Goal: Task Accomplishment & Management: Use online tool/utility

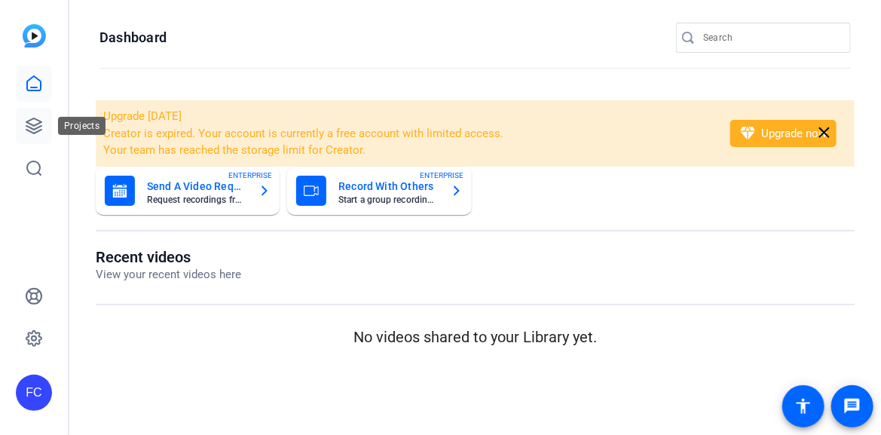
click at [35, 126] on icon at bounding box center [34, 126] width 18 height 18
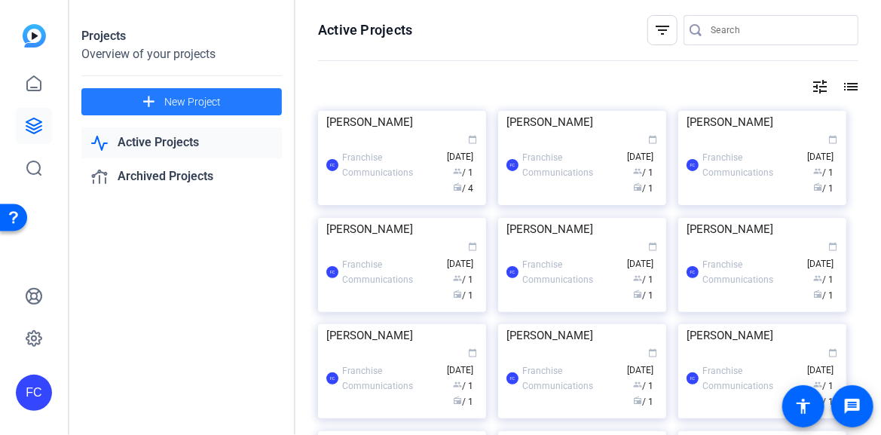
click at [195, 102] on span "New Project" at bounding box center [192, 102] width 57 height 16
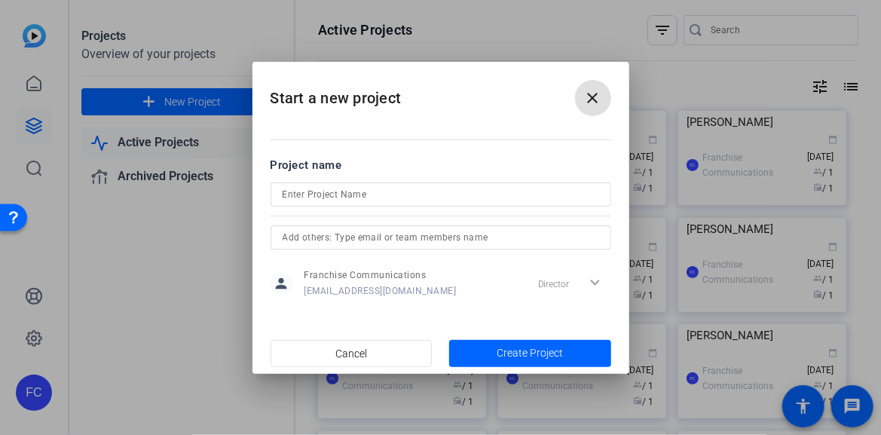
click at [334, 194] on input at bounding box center [441, 194] width 317 height 18
drag, startPoint x: 386, startPoint y: 192, endPoint x: 273, endPoint y: 204, distance: 113.7
click at [273, 203] on div "[PERSON_NAME] & [PERSON_NAME]" at bounding box center [441, 194] width 341 height 24
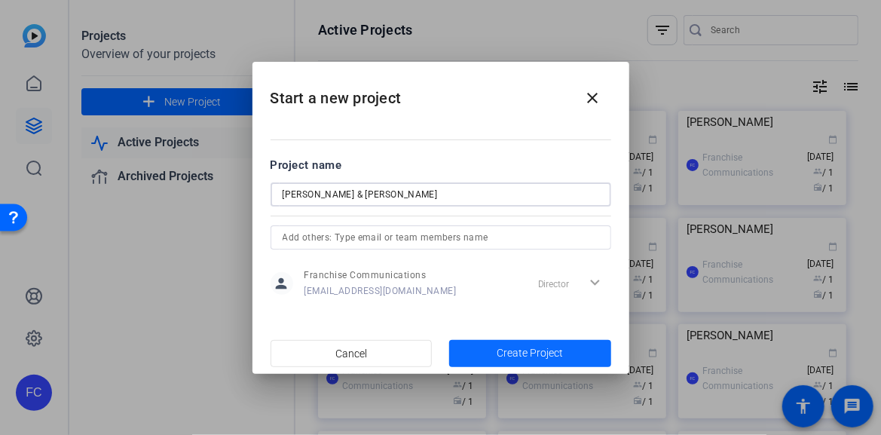
type input "[PERSON_NAME] & [PERSON_NAME]"
click at [514, 351] on span "Create Project" at bounding box center [530, 353] width 66 height 16
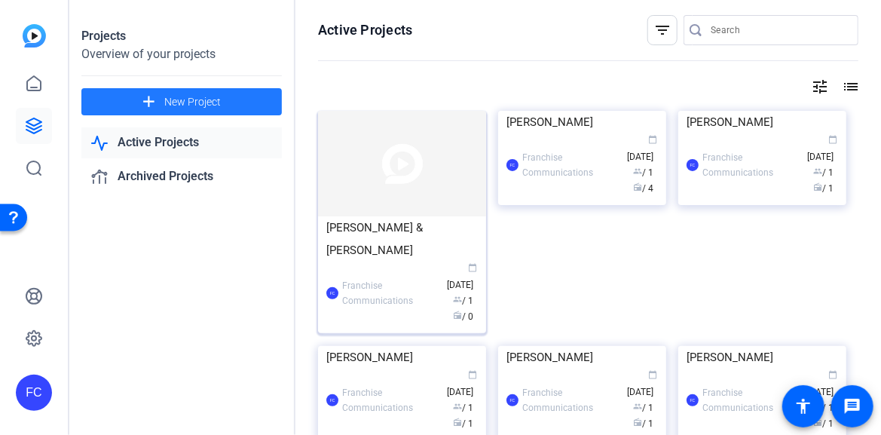
click at [401, 197] on img at bounding box center [402, 164] width 168 height 106
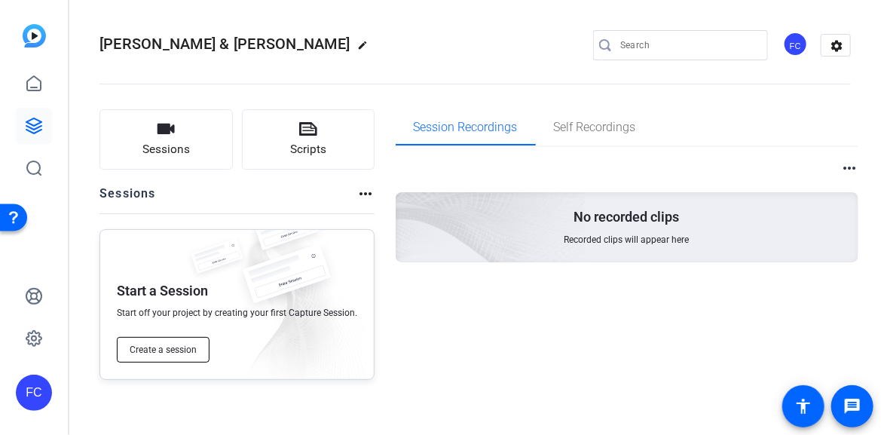
click at [171, 355] on button "Create a session" at bounding box center [163, 350] width 93 height 26
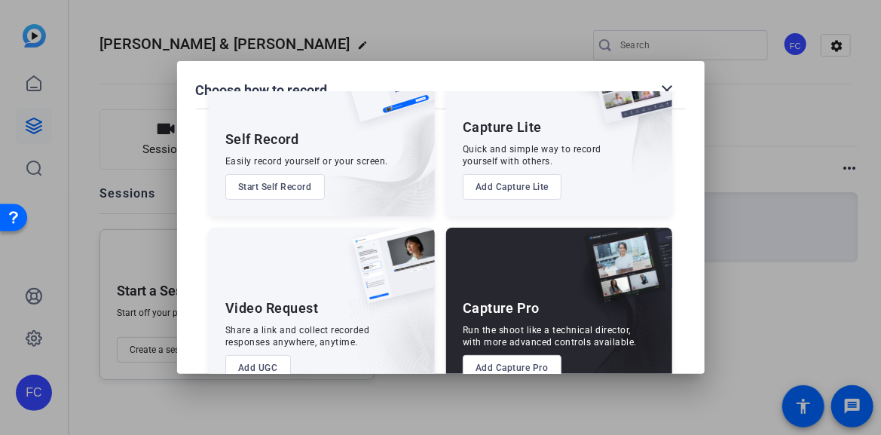
scroll to position [112, 0]
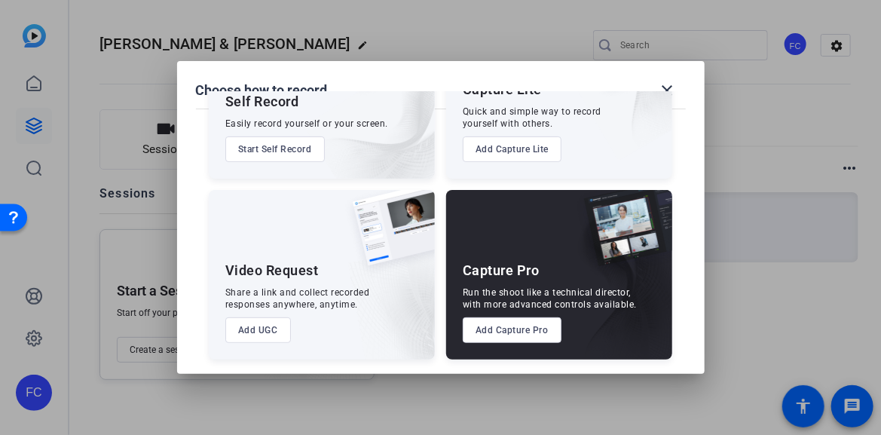
click at [501, 341] on button "Add Capture Pro" at bounding box center [512, 330] width 99 height 26
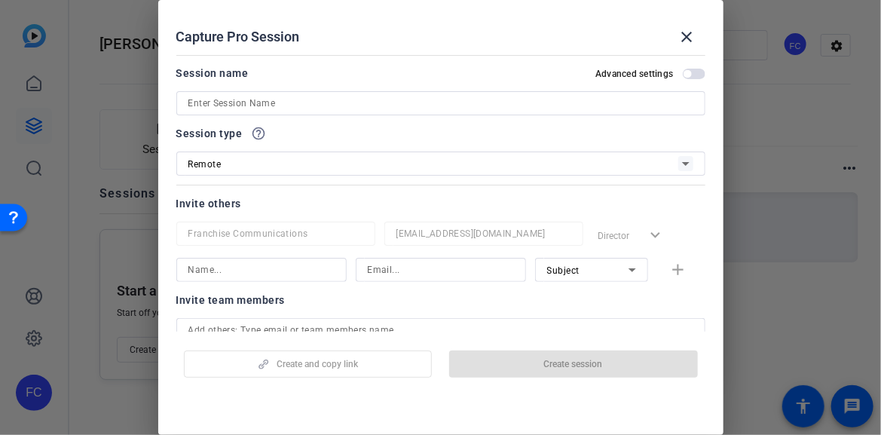
click at [290, 103] on input at bounding box center [440, 103] width 505 height 18
paste input "[PERSON_NAME] & [PERSON_NAME]"
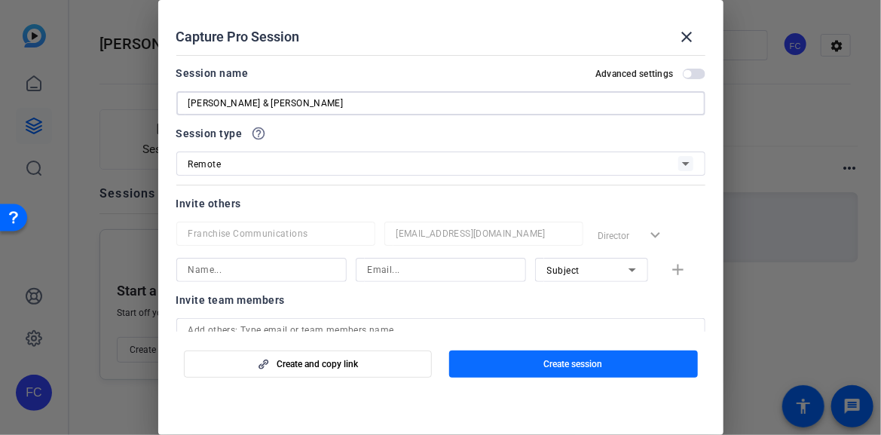
type input "[PERSON_NAME] & [PERSON_NAME]"
click at [540, 365] on span "button" at bounding box center [573, 364] width 249 height 36
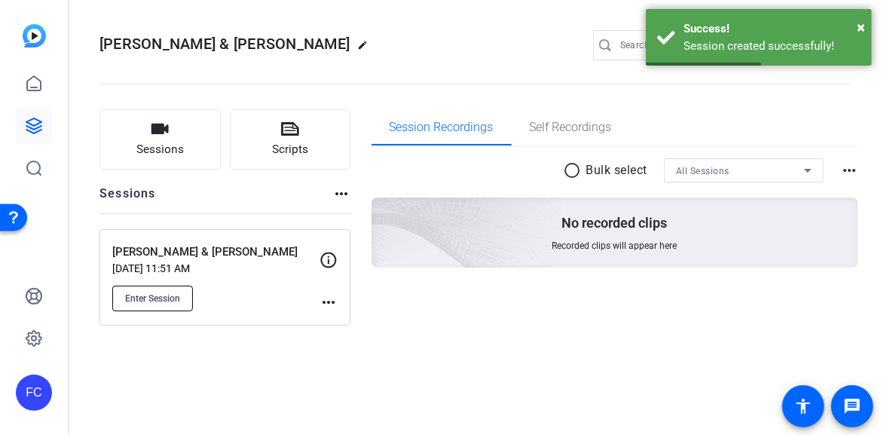
click at [158, 297] on span "Enter Session" at bounding box center [152, 298] width 55 height 12
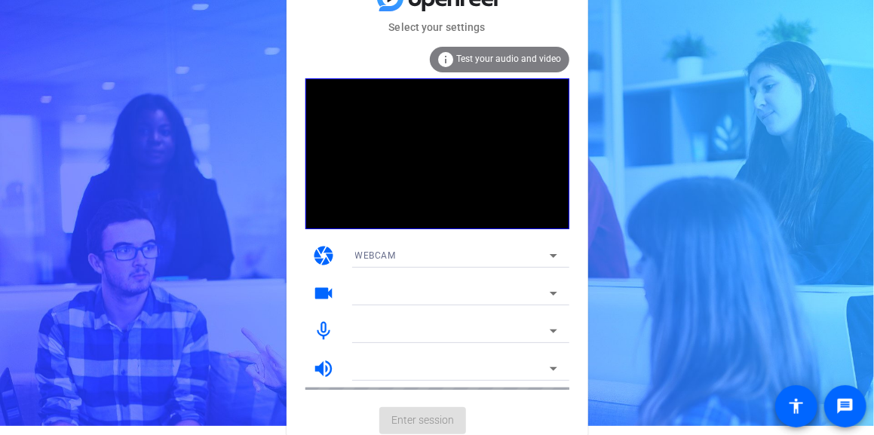
scroll to position [14, 0]
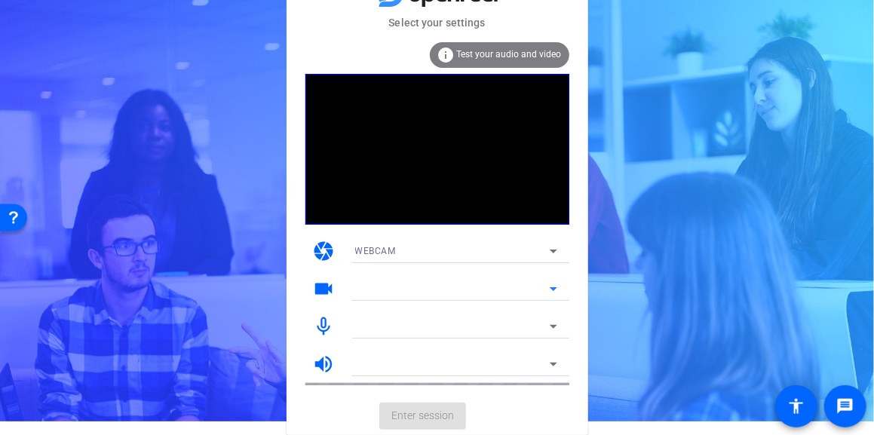
click at [557, 288] on icon at bounding box center [553, 289] width 18 height 18
click at [552, 289] on mat-form-field at bounding box center [456, 289] width 226 height 24
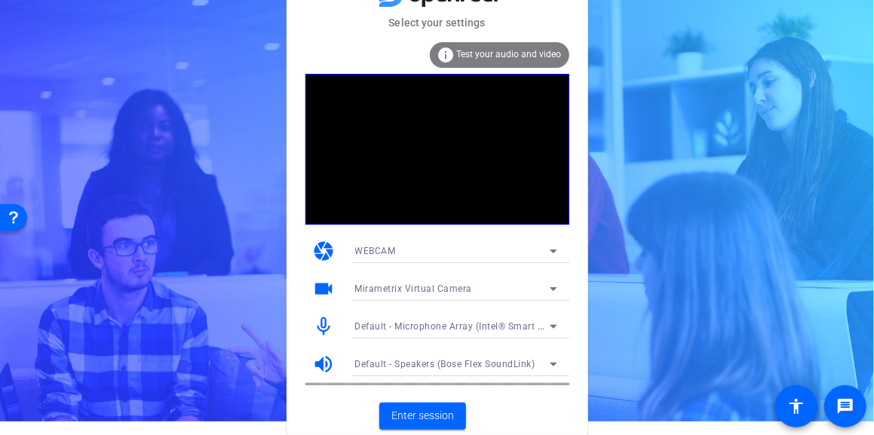
click at [554, 288] on icon at bounding box center [553, 289] width 8 height 4
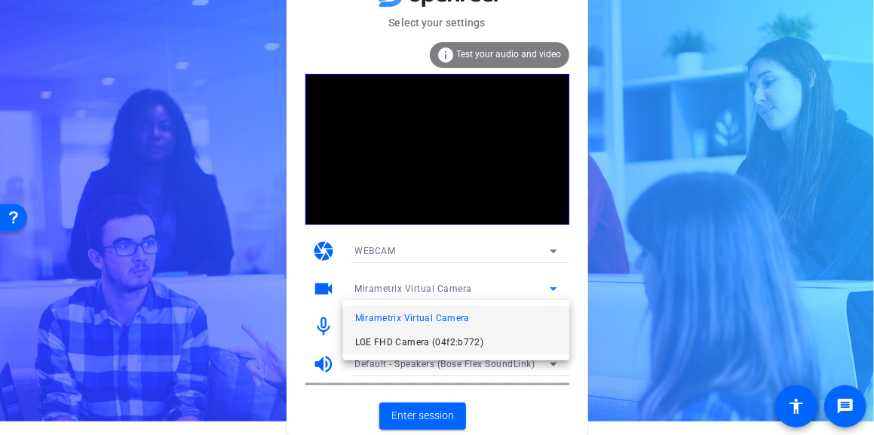
click at [474, 344] on span "LGE FHD Camera (04f2:b772)" at bounding box center [419, 342] width 129 height 18
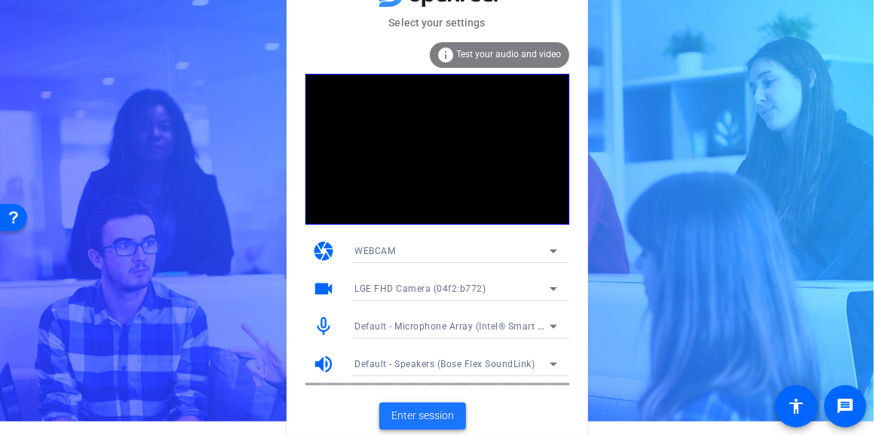
click at [437, 418] on span "Enter session" at bounding box center [422, 416] width 63 height 16
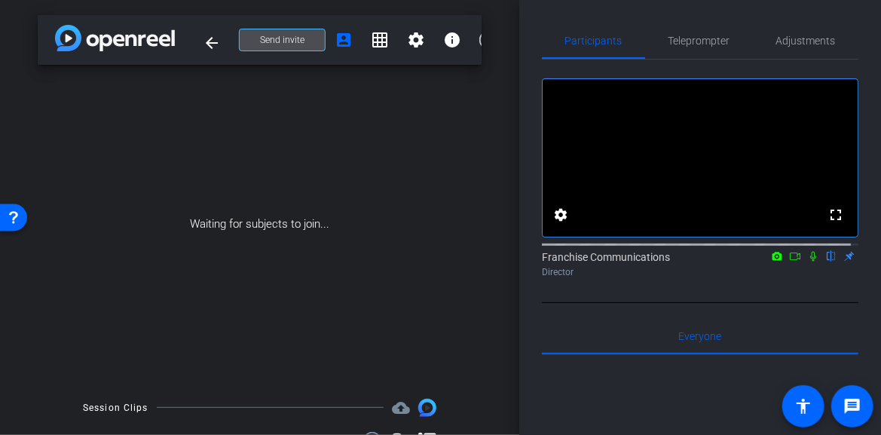
click at [279, 38] on span "Send invite" at bounding box center [282, 40] width 44 height 12
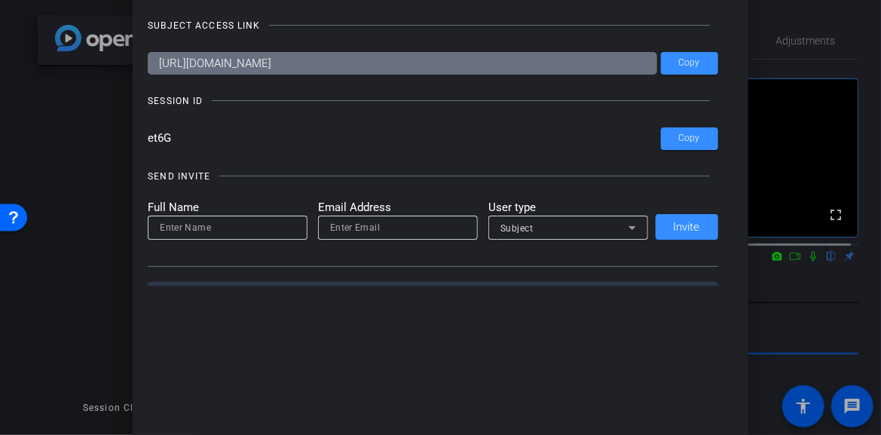
click at [780, 27] on div at bounding box center [440, 217] width 881 height 435
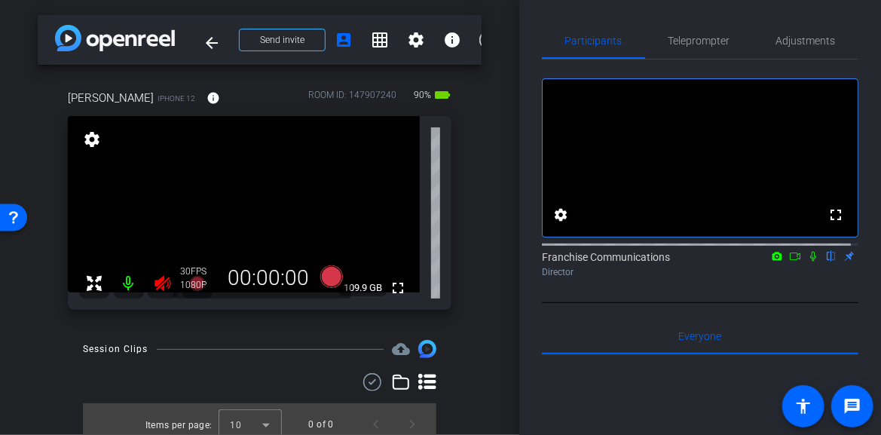
click at [162, 282] on icon at bounding box center [163, 283] width 18 height 18
click at [785, 44] on span "Adjustments" at bounding box center [806, 40] width 60 height 11
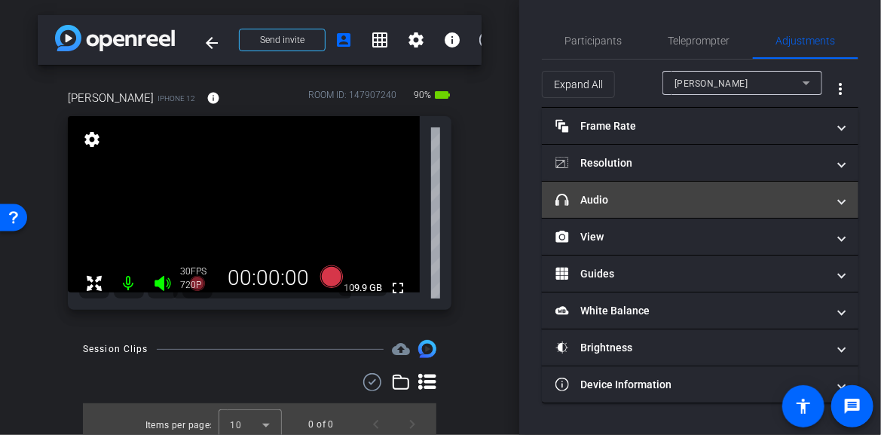
click at [839, 203] on span at bounding box center [842, 200] width 6 height 16
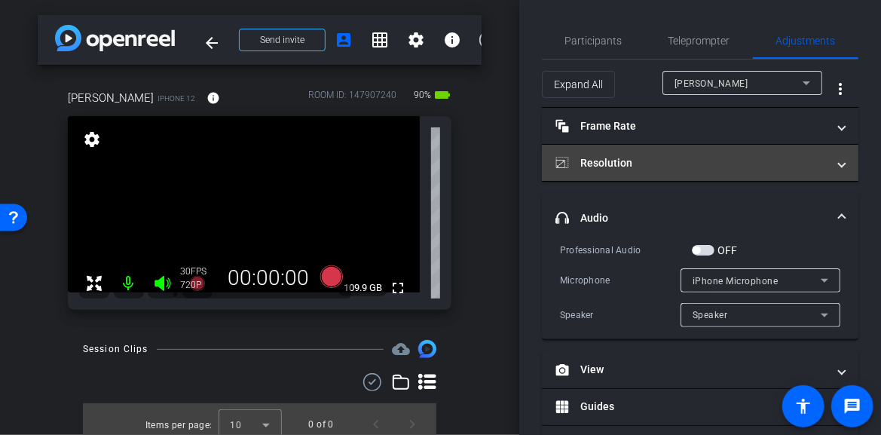
click at [839, 170] on span at bounding box center [842, 163] width 6 height 16
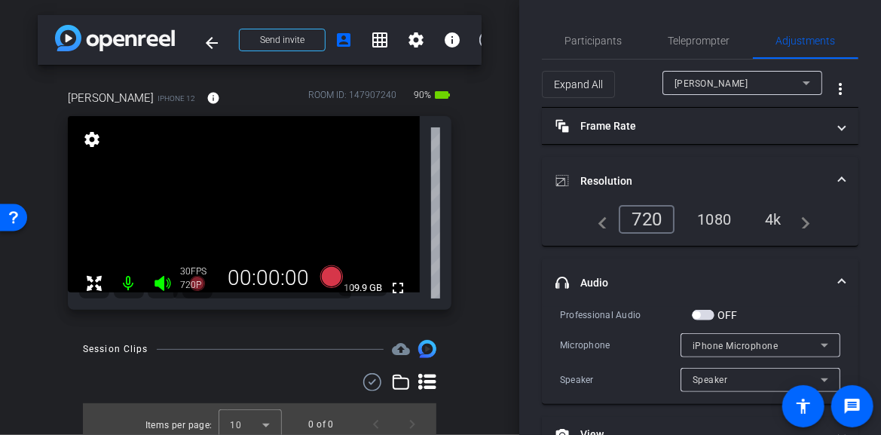
click at [766, 218] on div "4k" at bounding box center [773, 220] width 39 height 26
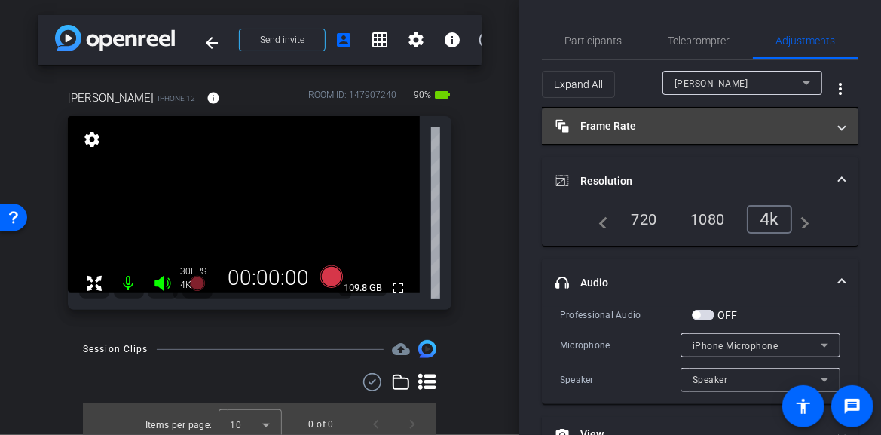
click at [828, 130] on span "Frame Rate Frame Rate" at bounding box center [696, 126] width 283 height 16
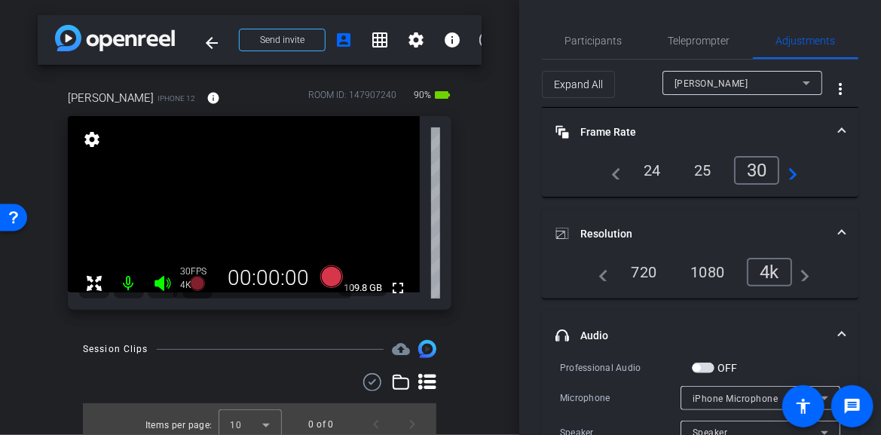
click at [644, 170] on div "24" at bounding box center [652, 171] width 40 height 26
click at [389, 289] on mat-icon "fullscreen" at bounding box center [398, 288] width 18 height 18
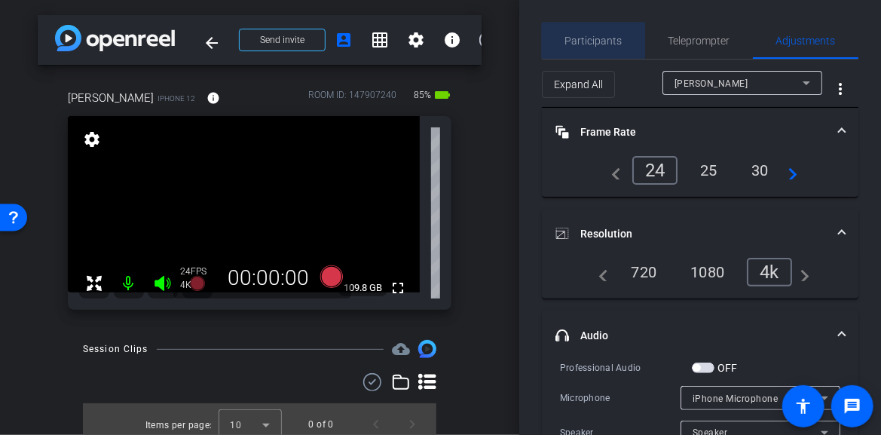
click at [611, 45] on span "Participants" at bounding box center [593, 40] width 57 height 11
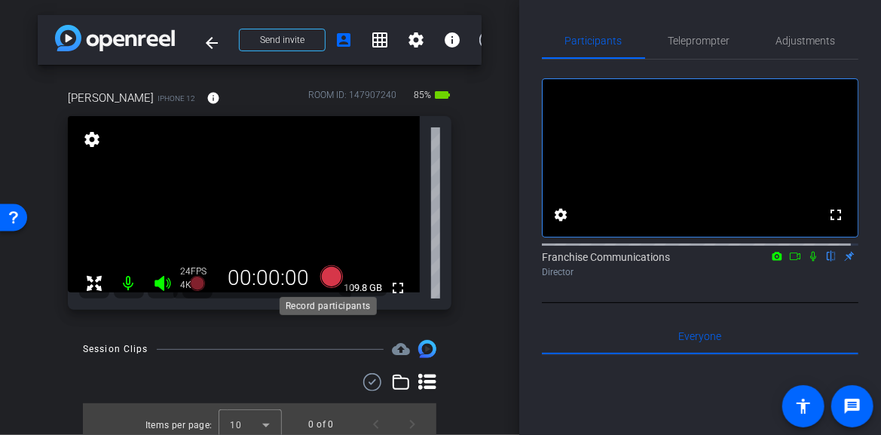
click at [336, 285] on icon at bounding box center [332, 276] width 36 height 27
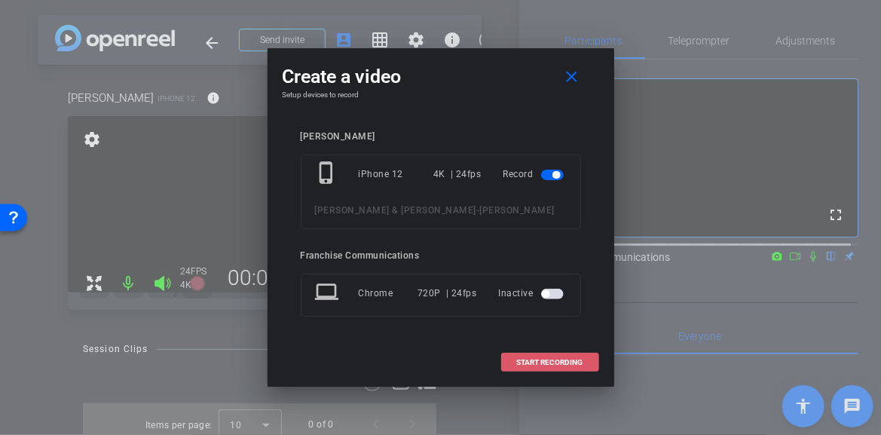
click at [547, 360] on span "START RECORDING" at bounding box center [550, 363] width 66 height 8
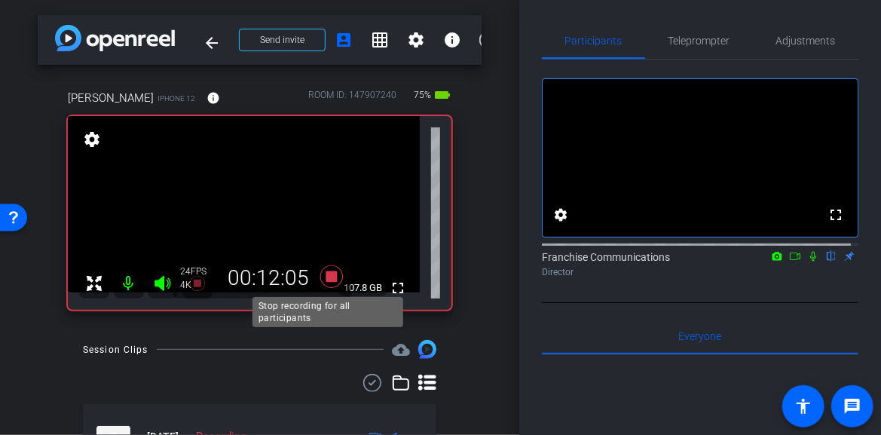
click at [332, 275] on icon at bounding box center [331, 276] width 23 height 23
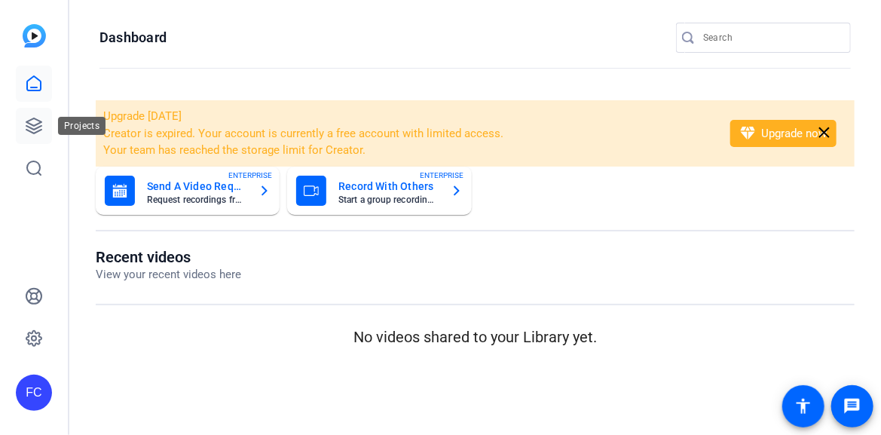
click at [30, 126] on icon at bounding box center [34, 126] width 18 height 18
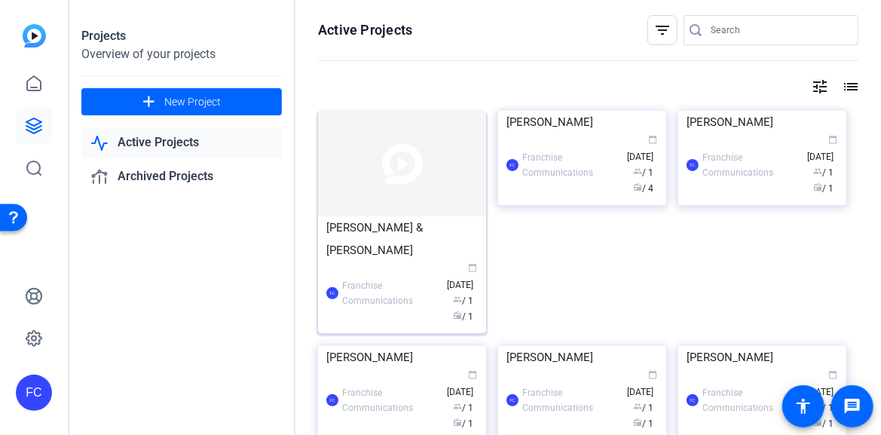
click at [383, 193] on img at bounding box center [402, 164] width 168 height 106
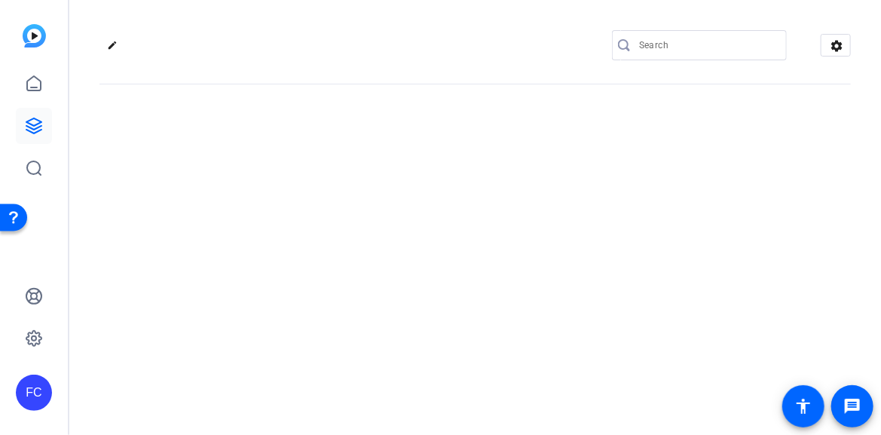
click at [383, 193] on div "edit settings" at bounding box center [475, 217] width 812 height 435
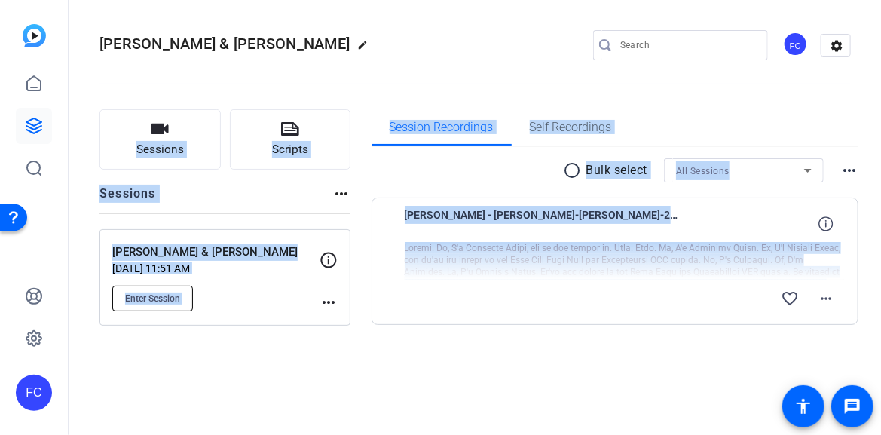
click at [152, 296] on span "Enter Session" at bounding box center [152, 298] width 55 height 12
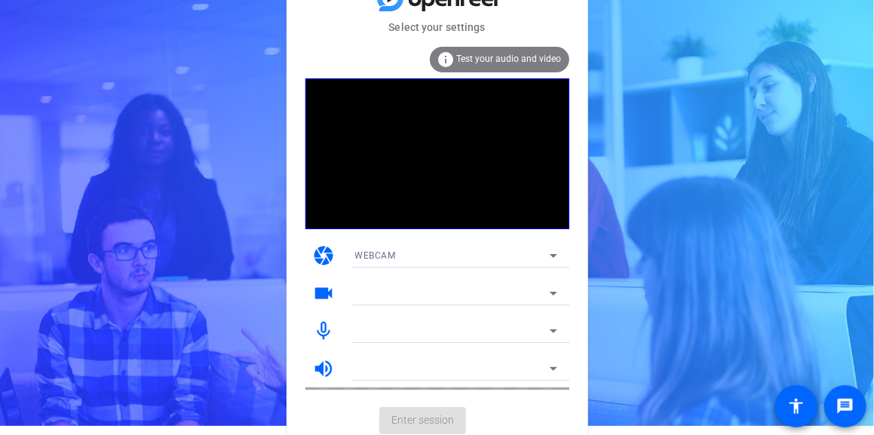
scroll to position [14, 0]
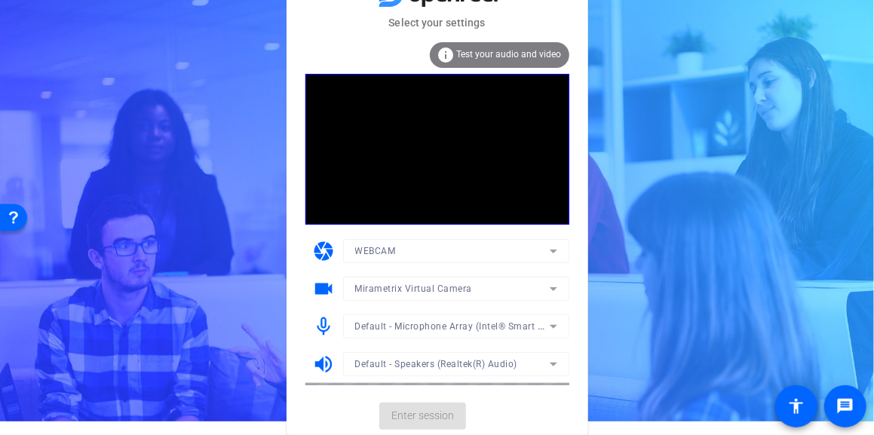
click at [425, 415] on mat-card-actions "Enter session" at bounding box center [436, 415] width 301 height 39
click at [434, 415] on mat-card-actions "Enter session" at bounding box center [436, 415] width 301 height 39
click at [433, 415] on span "Enter session" at bounding box center [422, 416] width 63 height 16
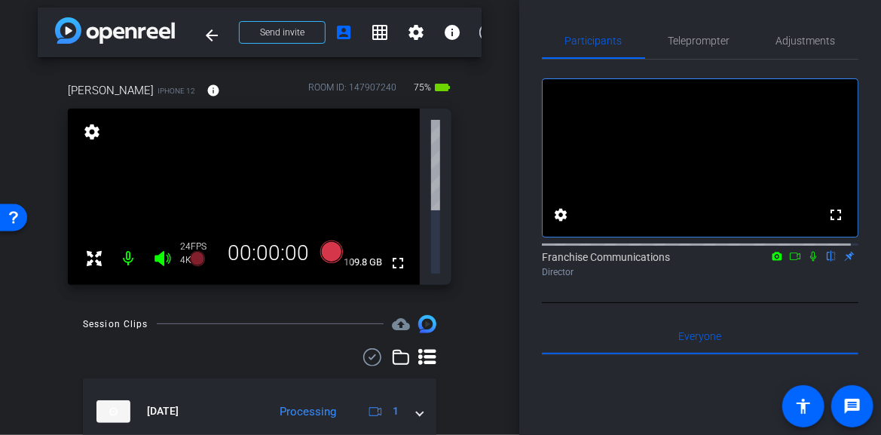
scroll to position [88, 0]
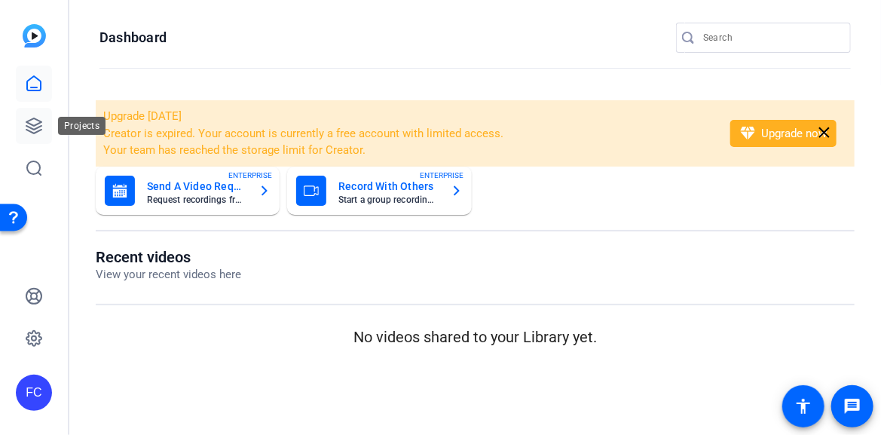
click at [38, 128] on icon at bounding box center [34, 126] width 18 height 18
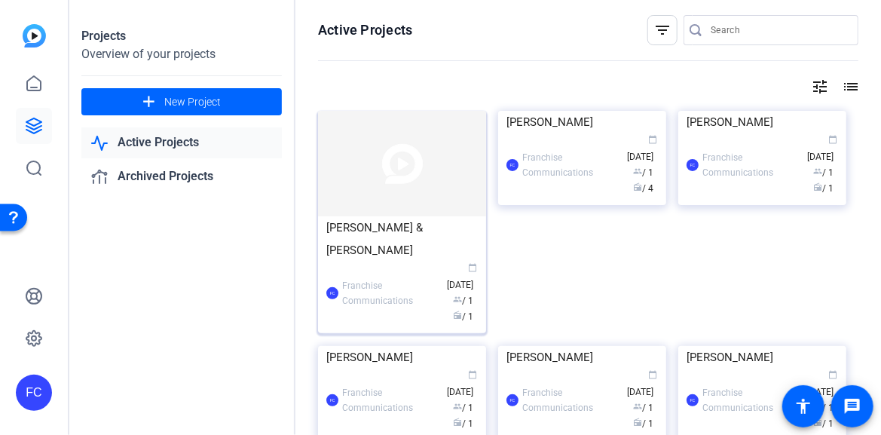
click at [404, 192] on img at bounding box center [402, 164] width 168 height 106
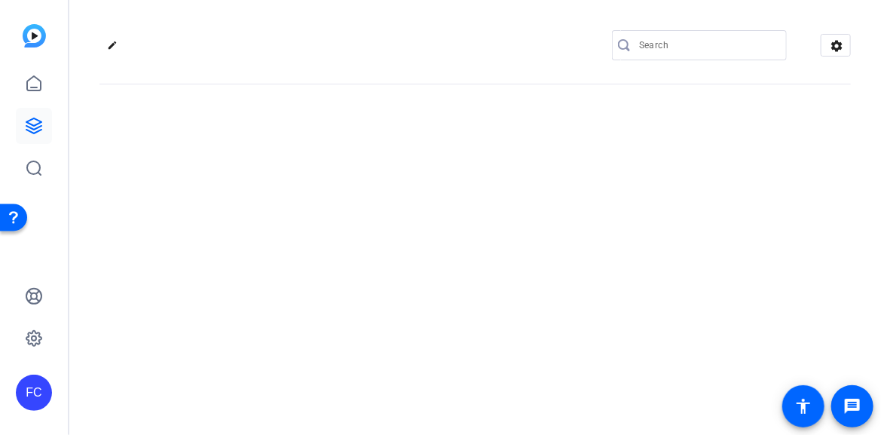
click at [404, 192] on div "edit settings" at bounding box center [475, 217] width 812 height 435
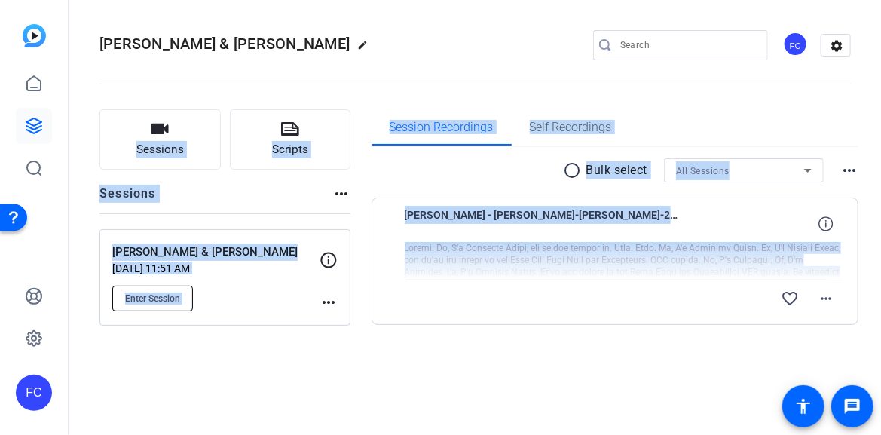
click at [167, 297] on span "Enter Session" at bounding box center [152, 298] width 55 height 12
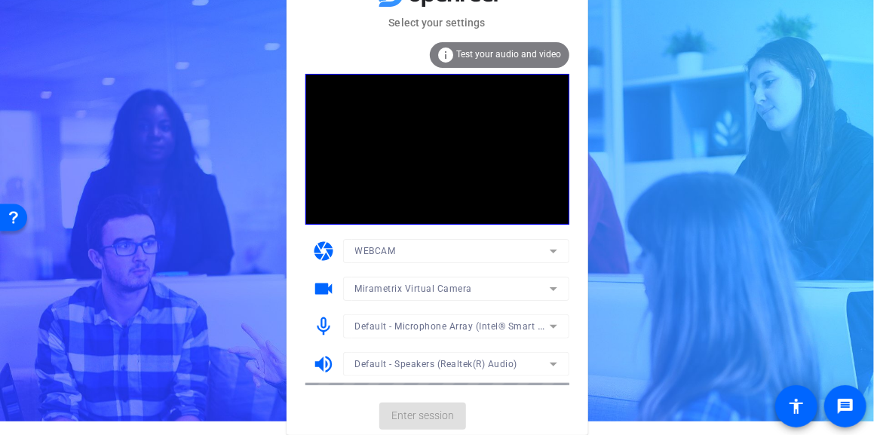
click at [430, 413] on mat-card-actions "Enter session" at bounding box center [436, 415] width 301 height 39
click at [432, 412] on span "Enter session" at bounding box center [422, 416] width 63 height 16
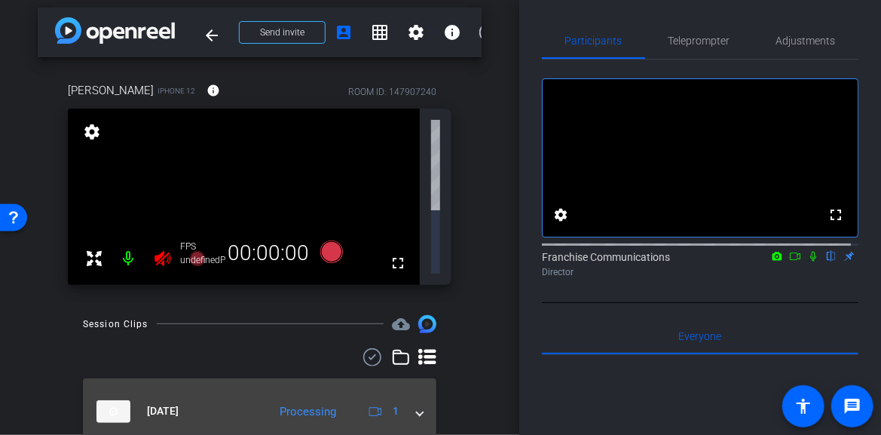
scroll to position [88, 0]
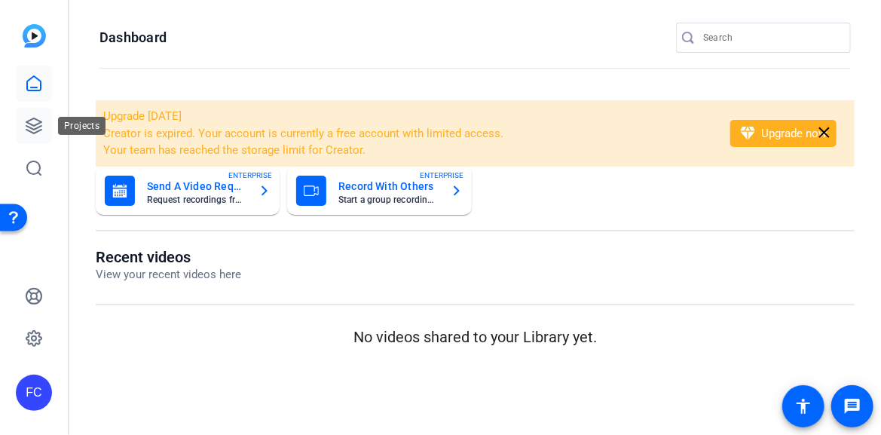
click at [38, 126] on icon at bounding box center [34, 126] width 18 height 18
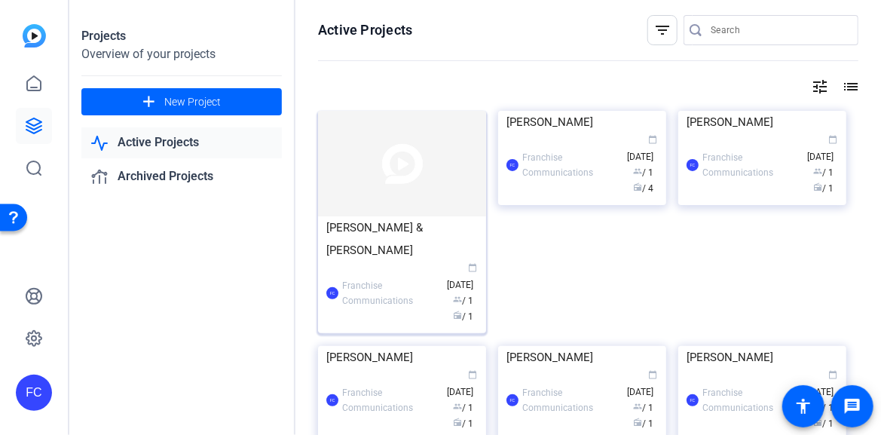
click at [388, 234] on div "[PERSON_NAME] & [PERSON_NAME]" at bounding box center [401, 238] width 151 height 45
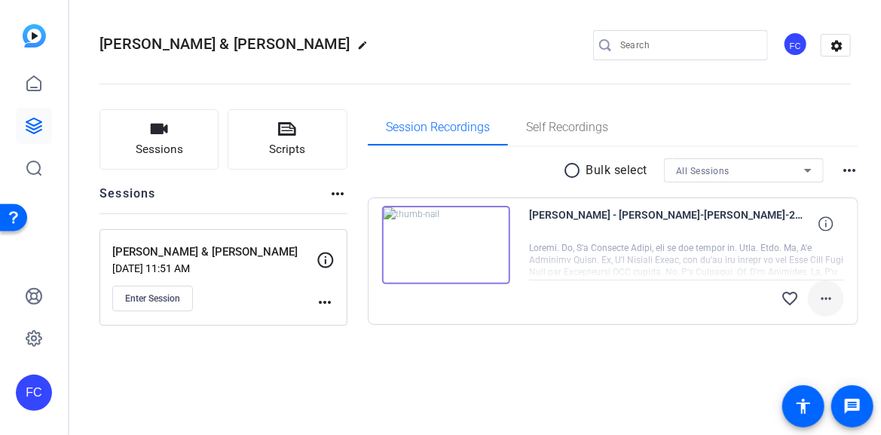
click at [831, 298] on mat-icon "more_horiz" at bounding box center [826, 298] width 18 height 18
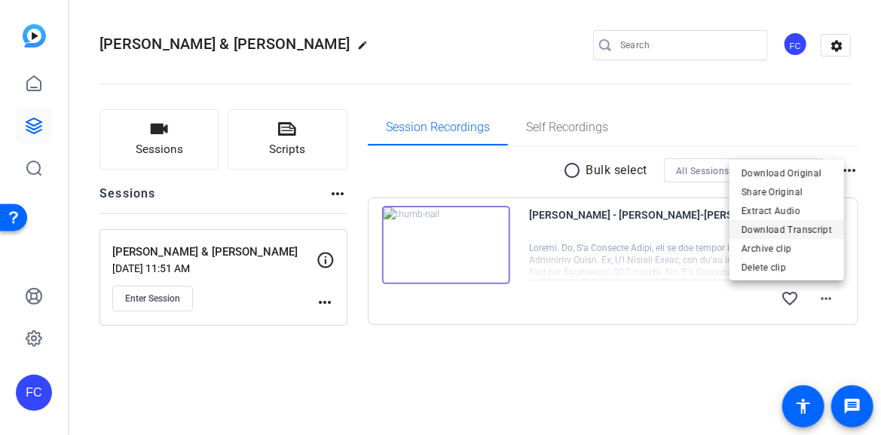
click at [821, 225] on span "Download Transcript" at bounding box center [787, 229] width 90 height 18
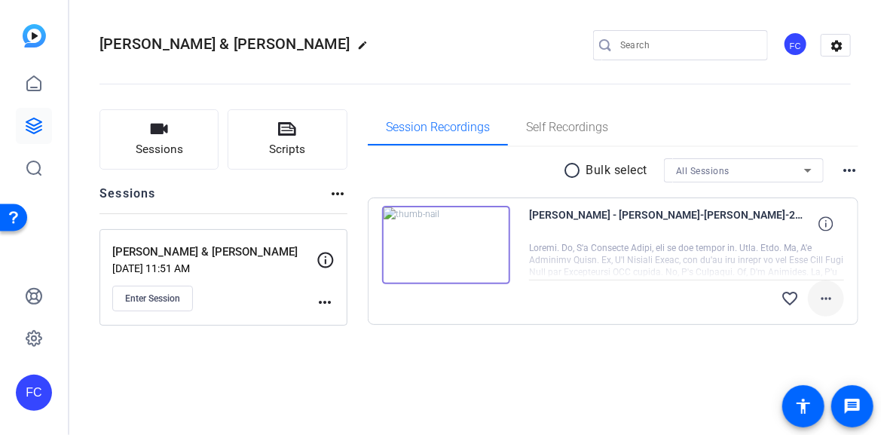
click at [822, 298] on mat-icon "more_horiz" at bounding box center [826, 298] width 18 height 18
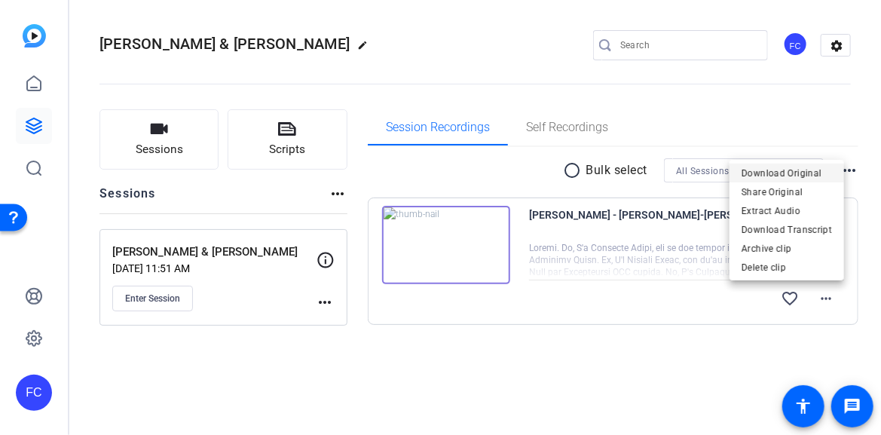
click at [809, 172] on span "Download Original" at bounding box center [787, 173] width 90 height 18
